Goal: Find specific page/section: Find specific page/section

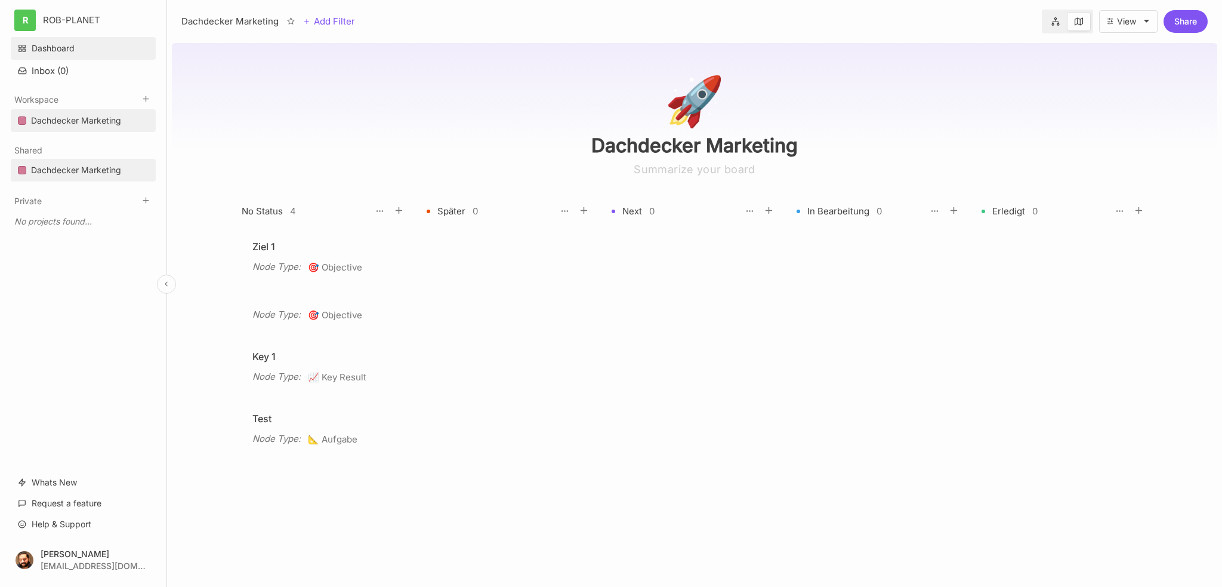
click at [42, 45] on link "Dashboard" at bounding box center [83, 48] width 145 height 23
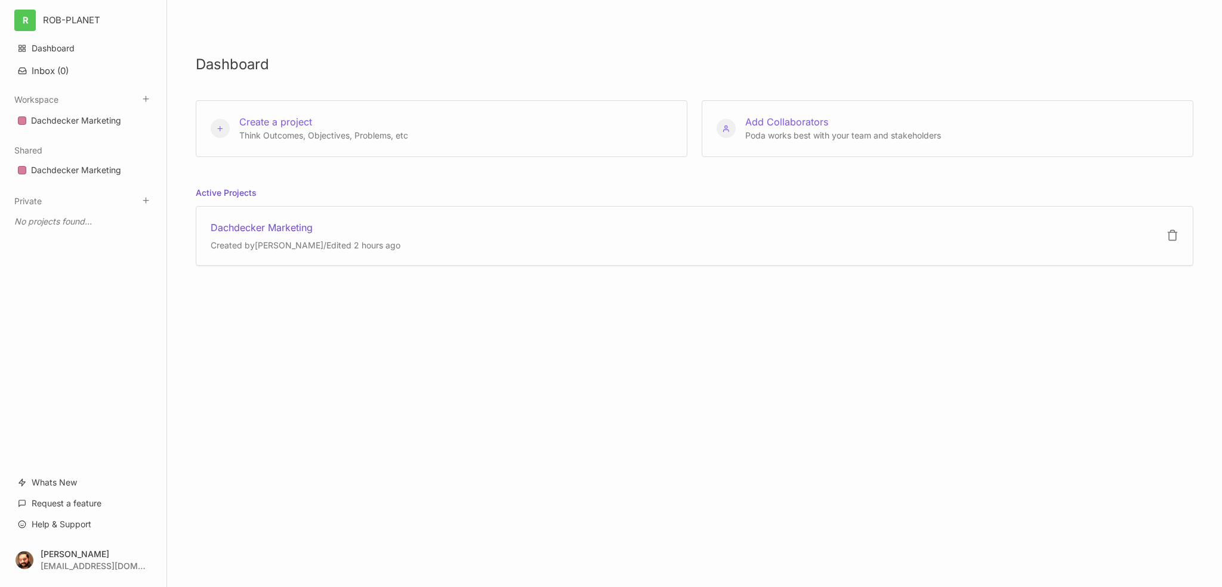
click at [292, 233] on div "Dachdecker Marketing" at bounding box center [306, 227] width 190 height 13
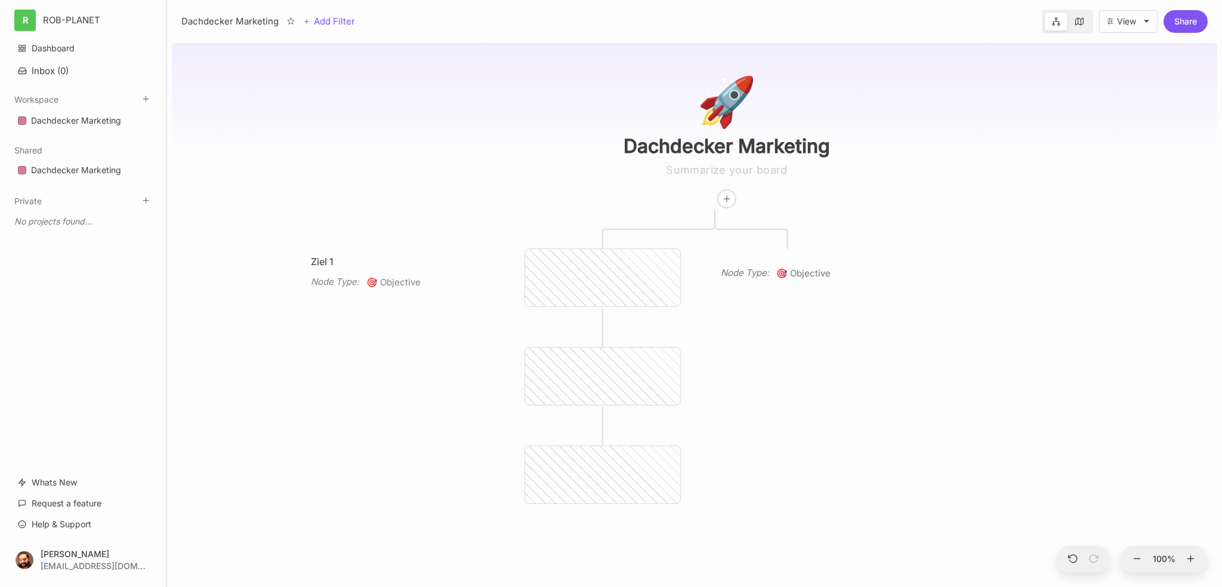
drag, startPoint x: 575, startPoint y: 271, endPoint x: 350, endPoint y: 266, distance: 225.1
click at [350, 266] on div "Ziel 1" at bounding box center [378, 261] width 134 height 14
drag, startPoint x: 571, startPoint y: 287, endPoint x: 275, endPoint y: 348, distance: 301.6
click at [275, 348] on div "Node Type :" at bounding box center [266, 348] width 48 height 14
drag, startPoint x: 779, startPoint y: 274, endPoint x: 762, endPoint y: 341, distance: 69.6
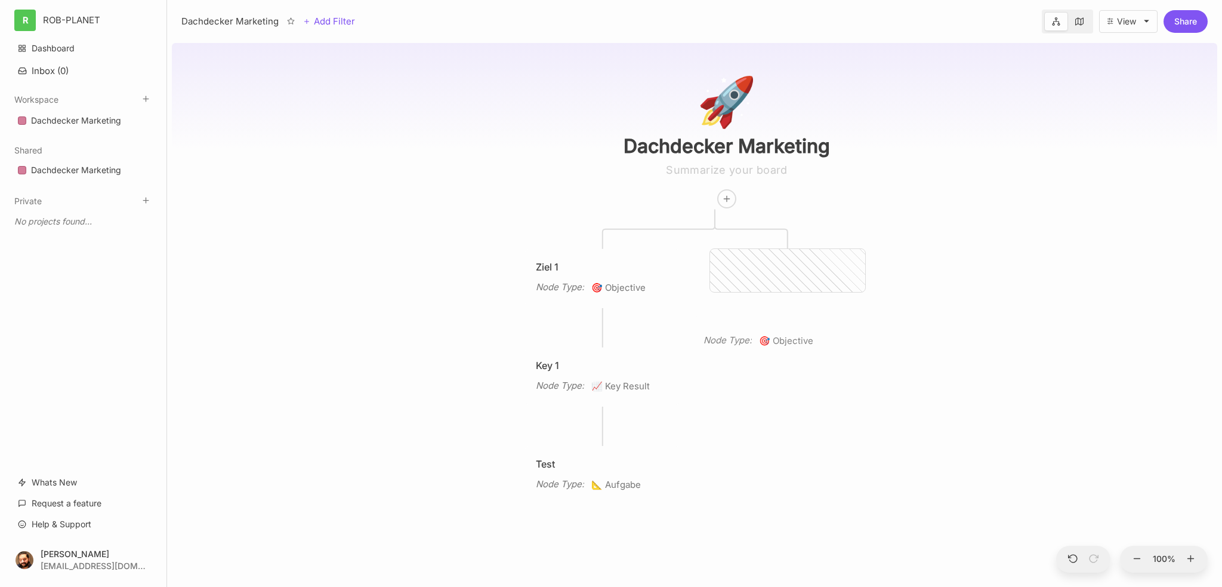
click at [762, 341] on icon "🎯" at bounding box center [766, 340] width 14 height 11
drag, startPoint x: 760, startPoint y: 275, endPoint x: 704, endPoint y: 369, distance: 109.2
click at [704, 369] on div "Node Type :" at bounding box center [684, 366] width 48 height 14
drag, startPoint x: 769, startPoint y: 271, endPoint x: 682, endPoint y: 282, distance: 87.8
click at [682, 282] on div "Node Type :" at bounding box center [658, 283] width 48 height 14
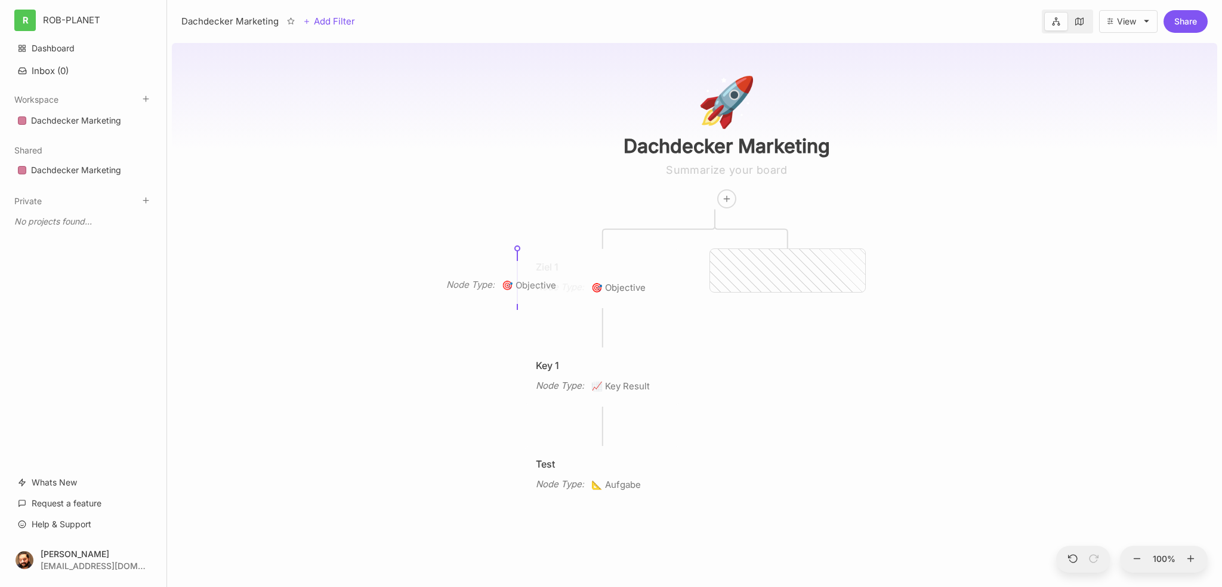
drag, startPoint x: 779, startPoint y: 288, endPoint x: 504, endPoint y: 300, distance: 274.8
click at [504, 300] on div "Node Type : 🎯 Objective" at bounding box center [513, 282] width 155 height 43
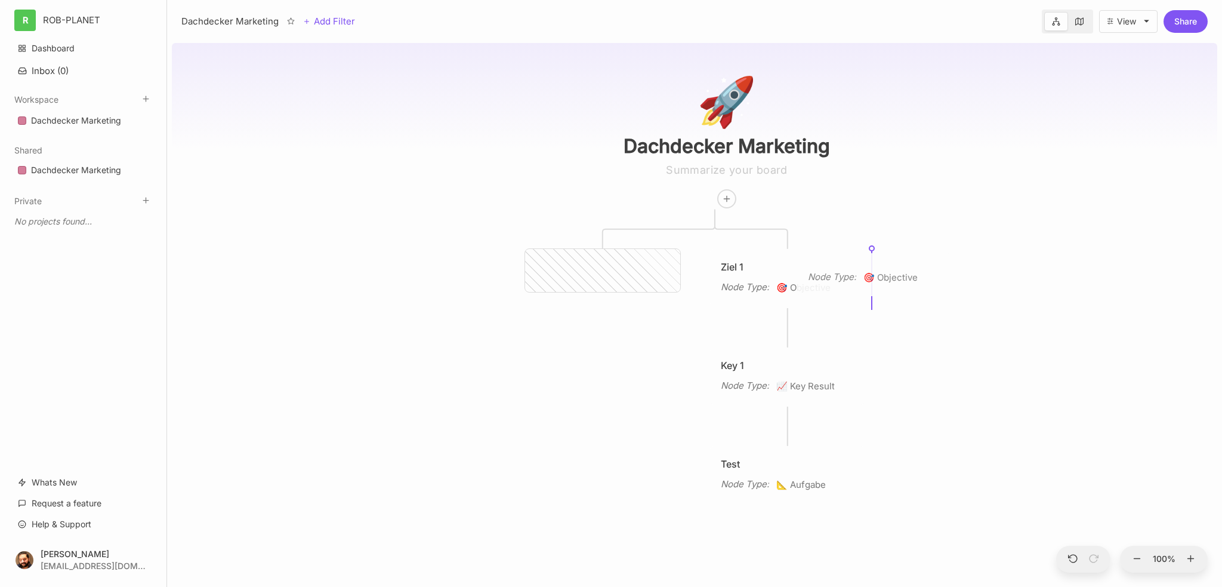
drag, startPoint x: 600, startPoint y: 283, endPoint x: 873, endPoint y: 287, distance: 272.2
click at [873, 287] on div "Node Type : 🎯 Objective" at bounding box center [874, 274] width 155 height 43
